Goal: Information Seeking & Learning: Learn about a topic

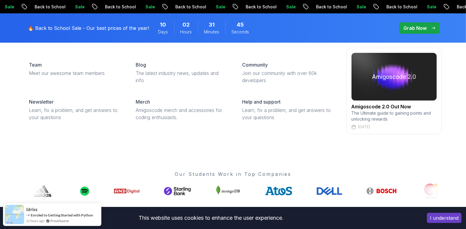
scroll to position [60, 0]
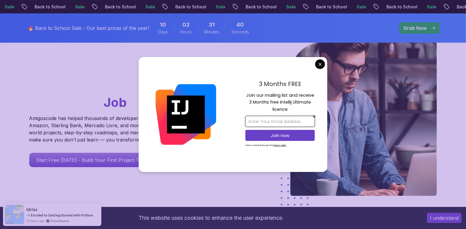
click at [282, 122] on input "email" at bounding box center [279, 121] width 69 height 11
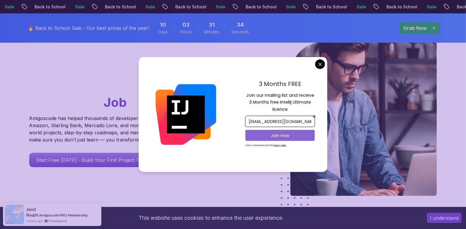
type input "[EMAIL_ADDRESS][DOMAIN_NAME]"
click at [286, 134] on p "Join now" at bounding box center [280, 135] width 56 height 6
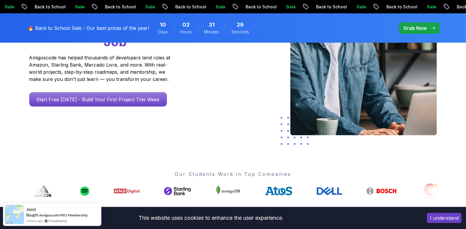
scroll to position [0, 0]
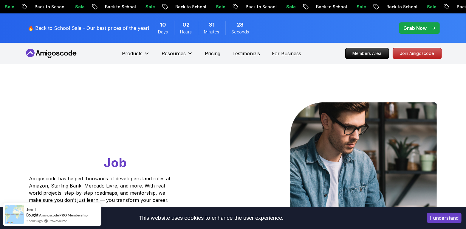
click at [436, 219] on button "I understand" at bounding box center [444, 218] width 35 height 10
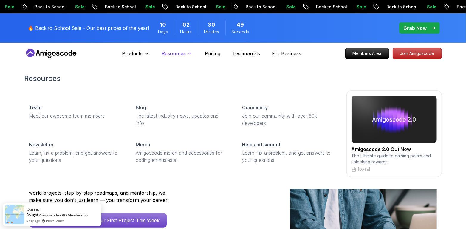
click at [180, 57] on button "Resources" at bounding box center [177, 56] width 31 height 12
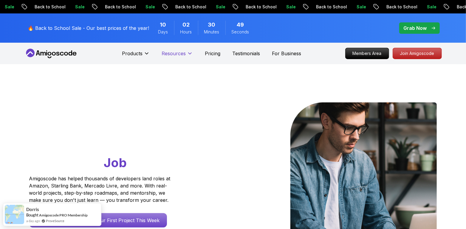
click at [180, 56] on p "Resources" at bounding box center [174, 53] width 24 height 7
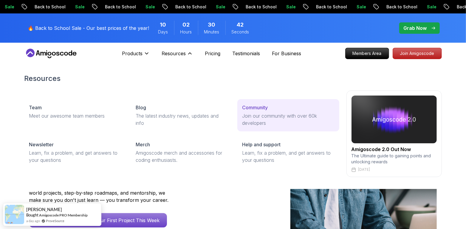
click at [273, 117] on p "Join our community with over 60k developers" at bounding box center [288, 119] width 92 height 14
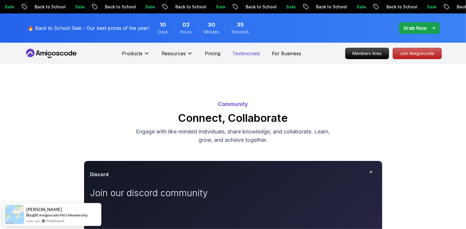
click at [238, 54] on p "Testimonials" at bounding box center [246, 53] width 28 height 7
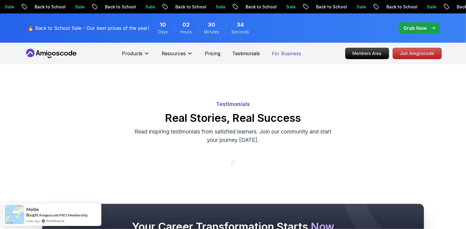
click at [286, 55] on p "For Business" at bounding box center [286, 53] width 29 height 7
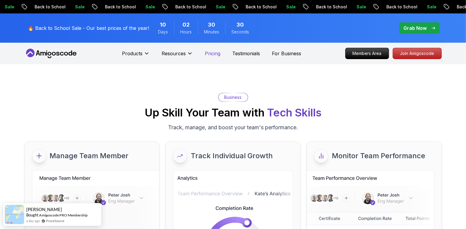
click at [208, 55] on p "Pricing" at bounding box center [213, 53] width 16 height 7
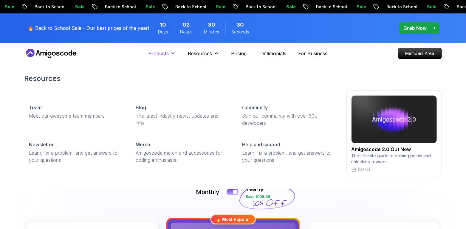
click at [165, 56] on p "Products" at bounding box center [158, 53] width 21 height 7
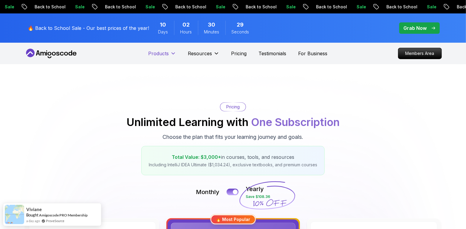
click at [164, 52] on p "Products" at bounding box center [158, 53] width 21 height 7
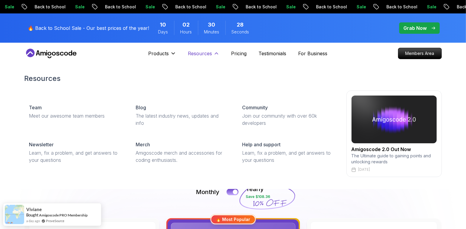
click at [207, 52] on p "Resources" at bounding box center [200, 53] width 24 height 7
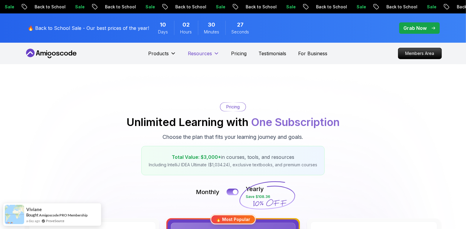
click at [214, 57] on button "Resources" at bounding box center [203, 56] width 31 height 12
click at [216, 56] on icon at bounding box center [217, 53] width 6 height 6
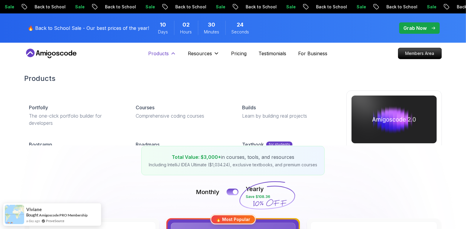
click at [166, 53] on p "Products" at bounding box center [158, 53] width 21 height 7
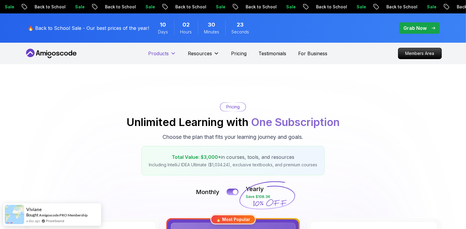
click at [166, 53] on p "Products" at bounding box center [158, 53] width 21 height 7
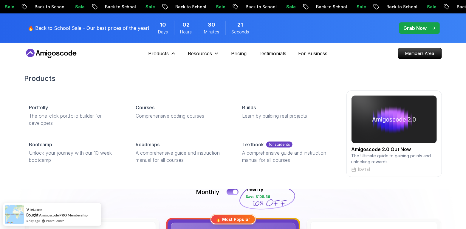
click at [378, 70] on div "Products Portfolly The one-click portfolio builder for developers Courses Compr…" at bounding box center [232, 125] width 417 height 127
